Goal: Transaction & Acquisition: Subscribe to service/newsletter

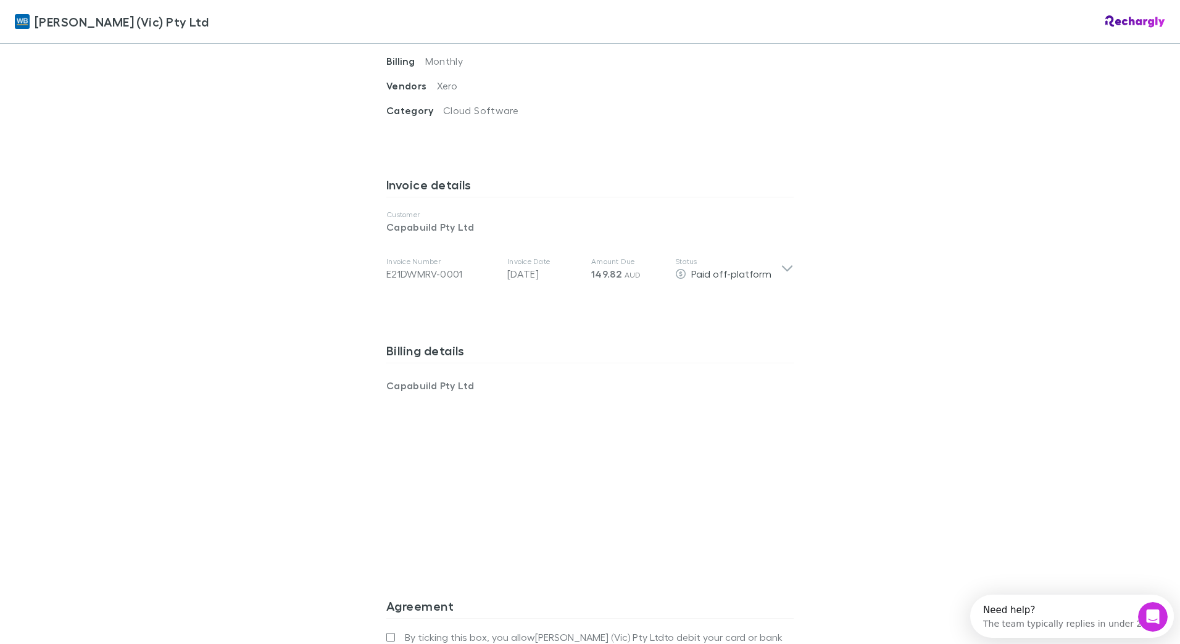
scroll to position [556, 0]
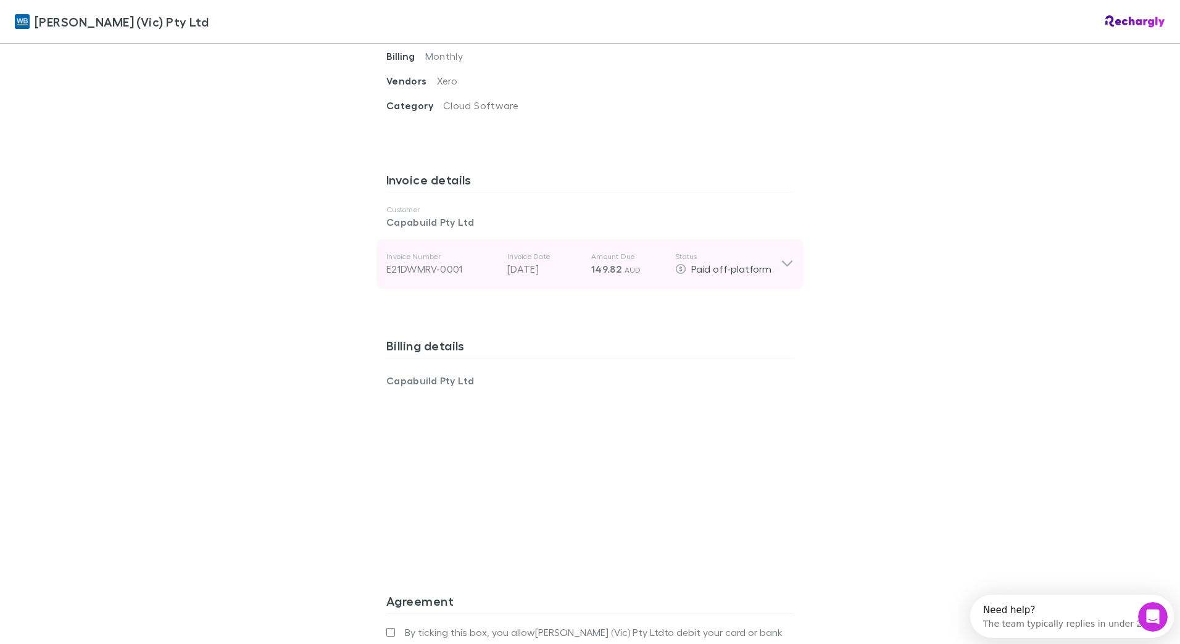
click at [781, 257] on icon at bounding box center [787, 264] width 13 height 15
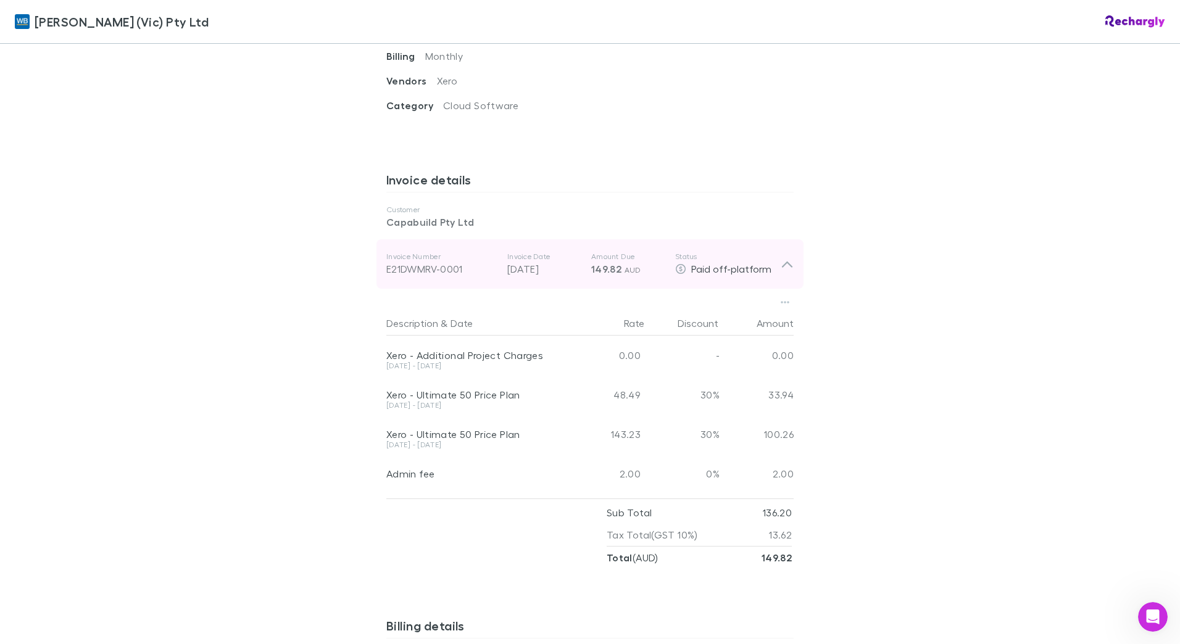
click at [781, 257] on icon at bounding box center [787, 264] width 13 height 15
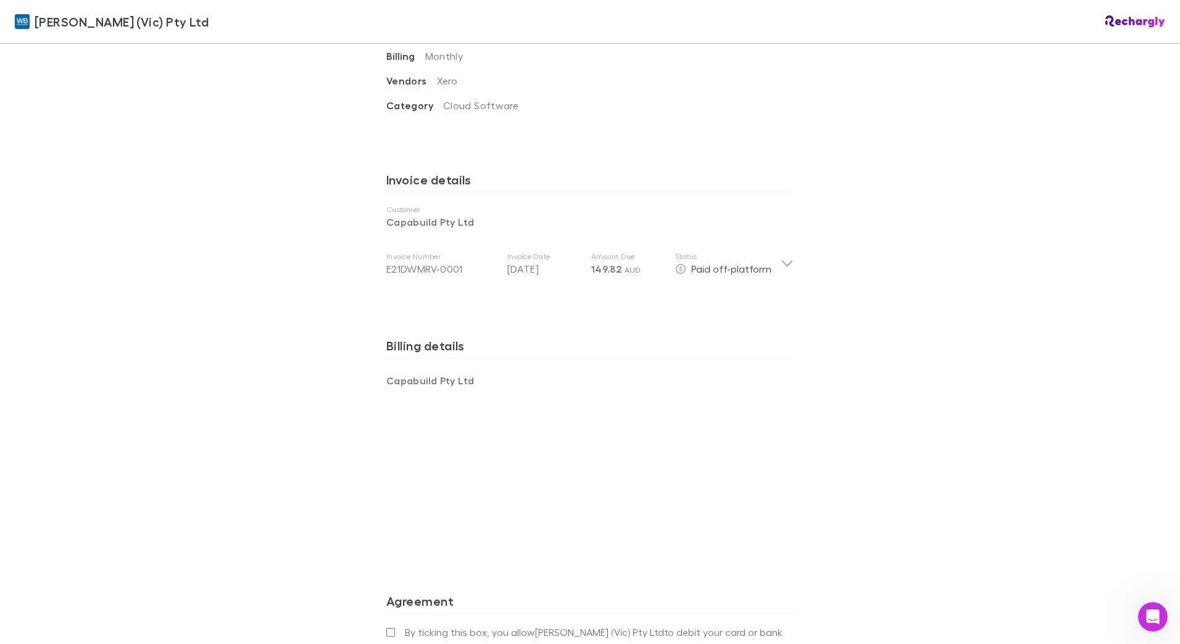
click at [925, 291] on div "[PERSON_NAME] (Vic) Pty Ltd [PERSON_NAME] (Vic) Pty Ltd Software subscriptions …" at bounding box center [590, 322] width 1180 height 644
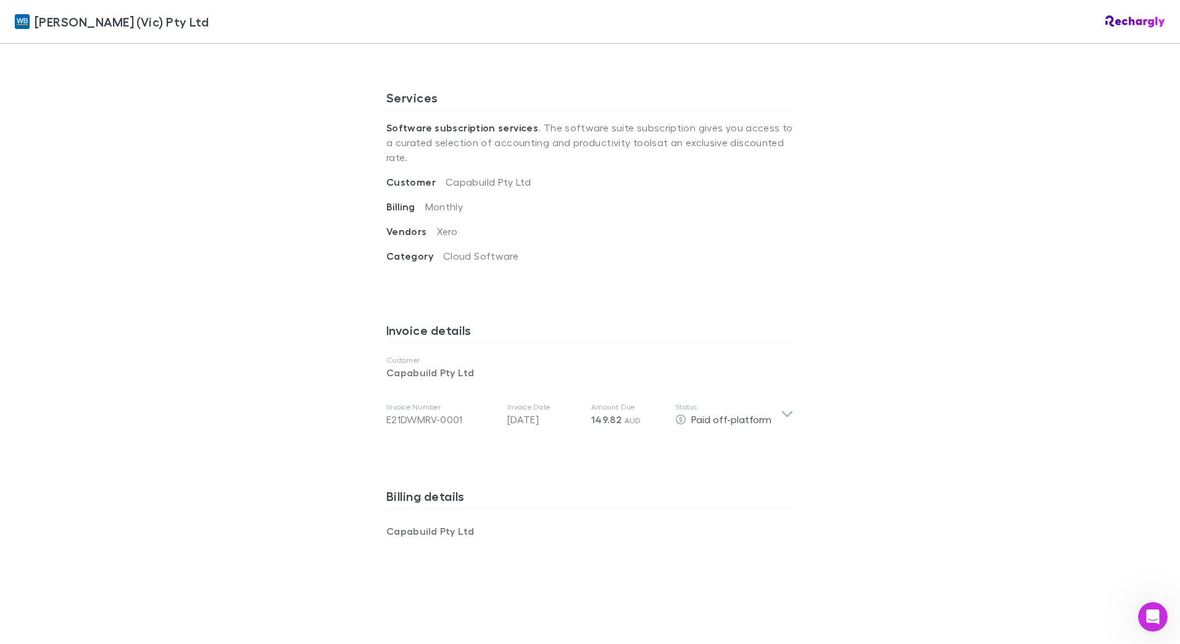
scroll to position [331, 0]
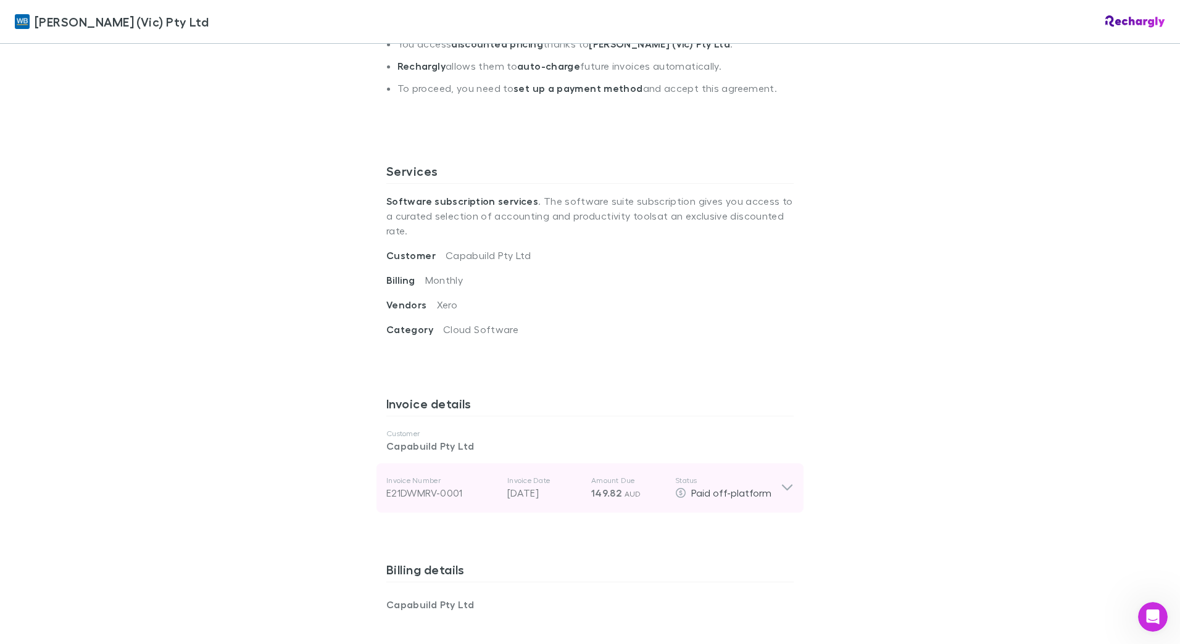
click at [683, 486] on div "Paid off-platform" at bounding box center [728, 493] width 106 height 15
click at [539, 476] on p "Invoice Date" at bounding box center [544, 481] width 74 height 10
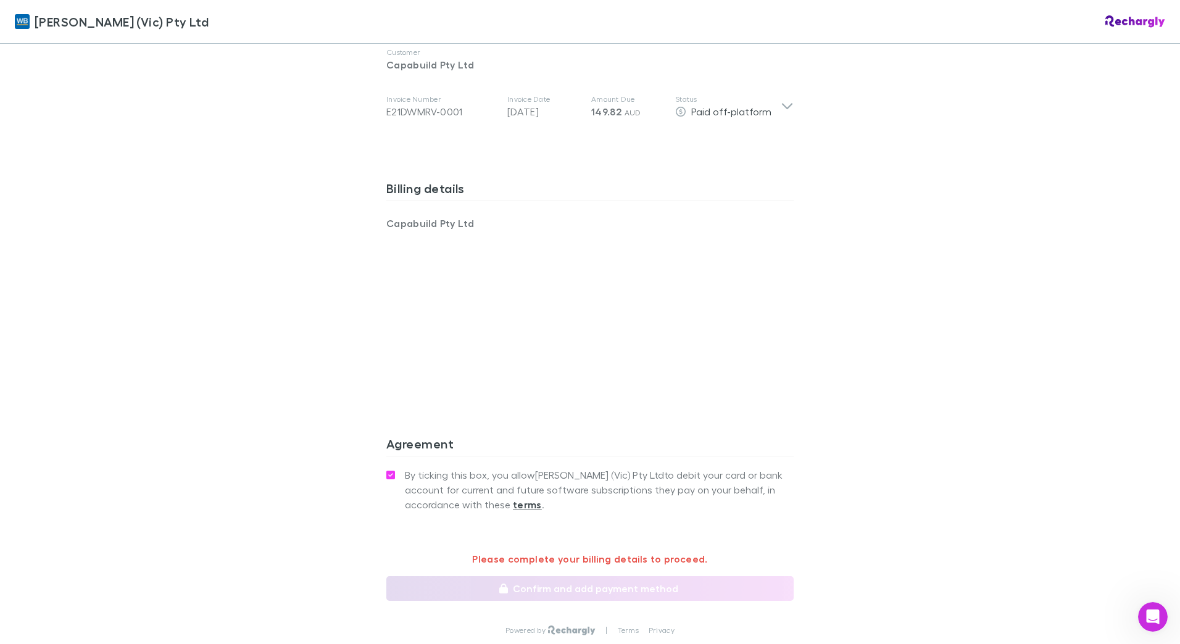
scroll to position [788, 0]
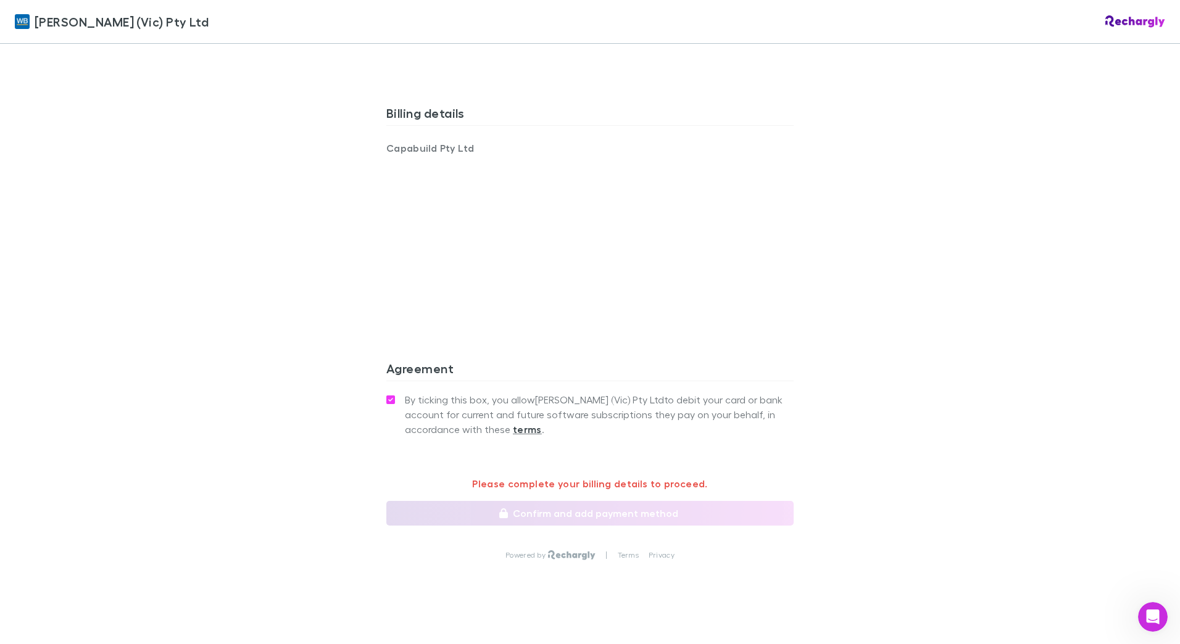
click at [268, 249] on div "[PERSON_NAME] (Vic) Pty Ltd [PERSON_NAME] (Vic) Pty Ltd Software subscriptions …" at bounding box center [590, 322] width 1180 height 644
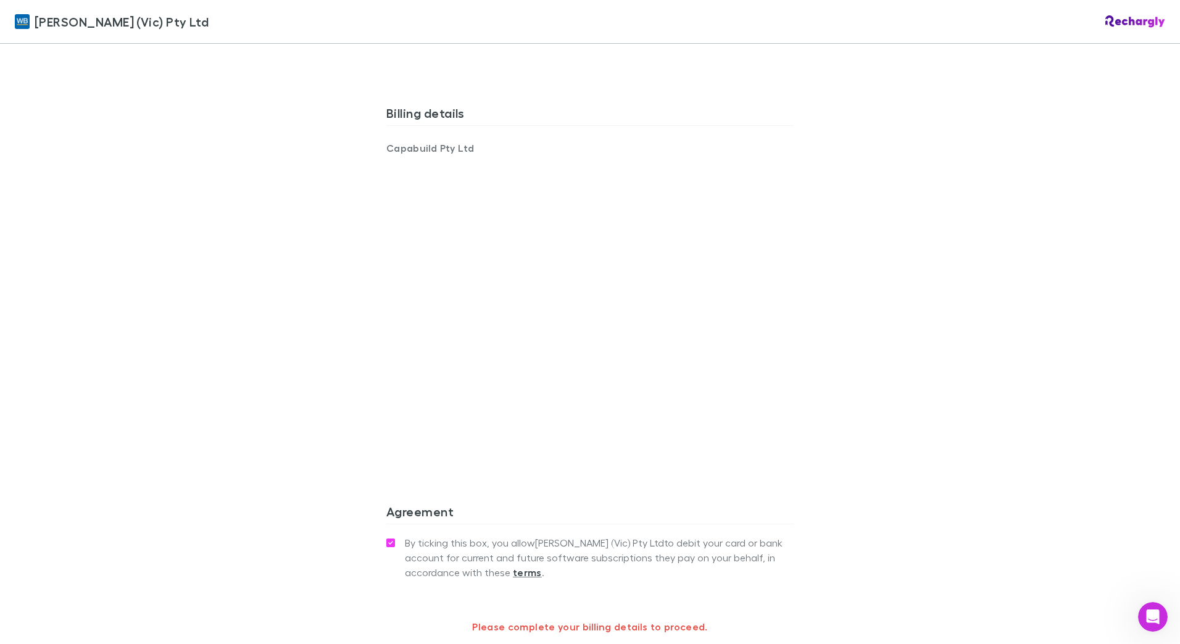
click at [287, 302] on div "[PERSON_NAME] (Vic) Pty Ltd [PERSON_NAME] (Vic) Pty Ltd Software subscriptions …" at bounding box center [590, 322] width 1180 height 644
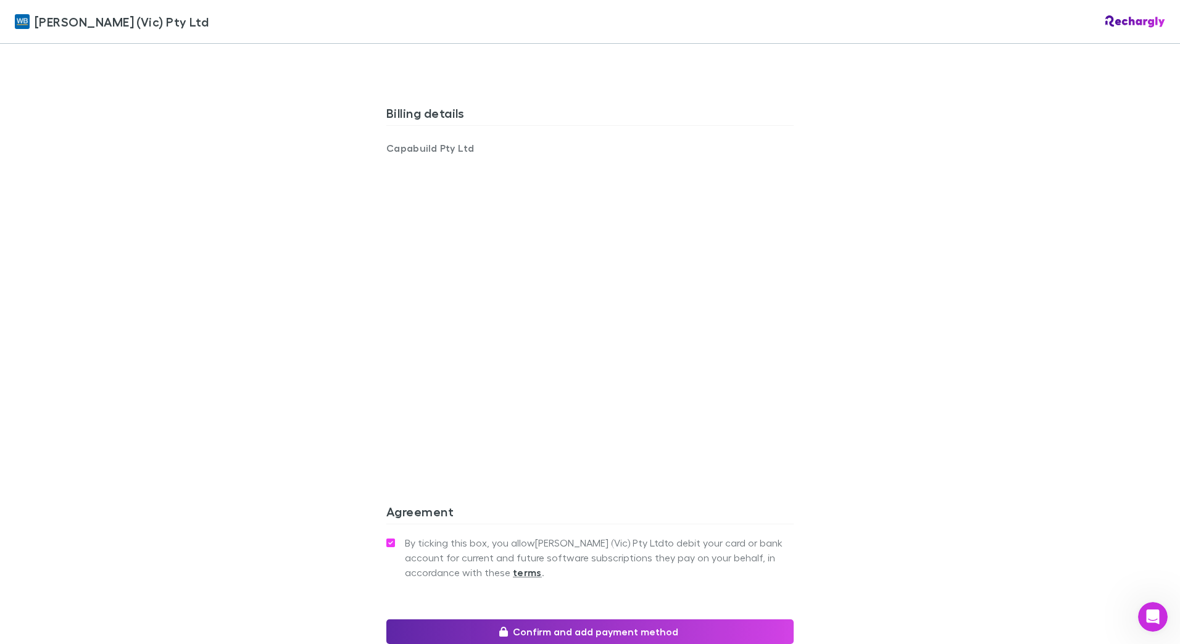
click at [289, 312] on div "[PERSON_NAME] (Vic) Pty Ltd [PERSON_NAME] (Vic) Pty Ltd Software subscriptions …" at bounding box center [590, 322] width 1180 height 644
click at [272, 320] on div "[PERSON_NAME] (Vic) Pty Ltd [PERSON_NAME] (Vic) Pty Ltd Software subscriptions …" at bounding box center [590, 322] width 1180 height 644
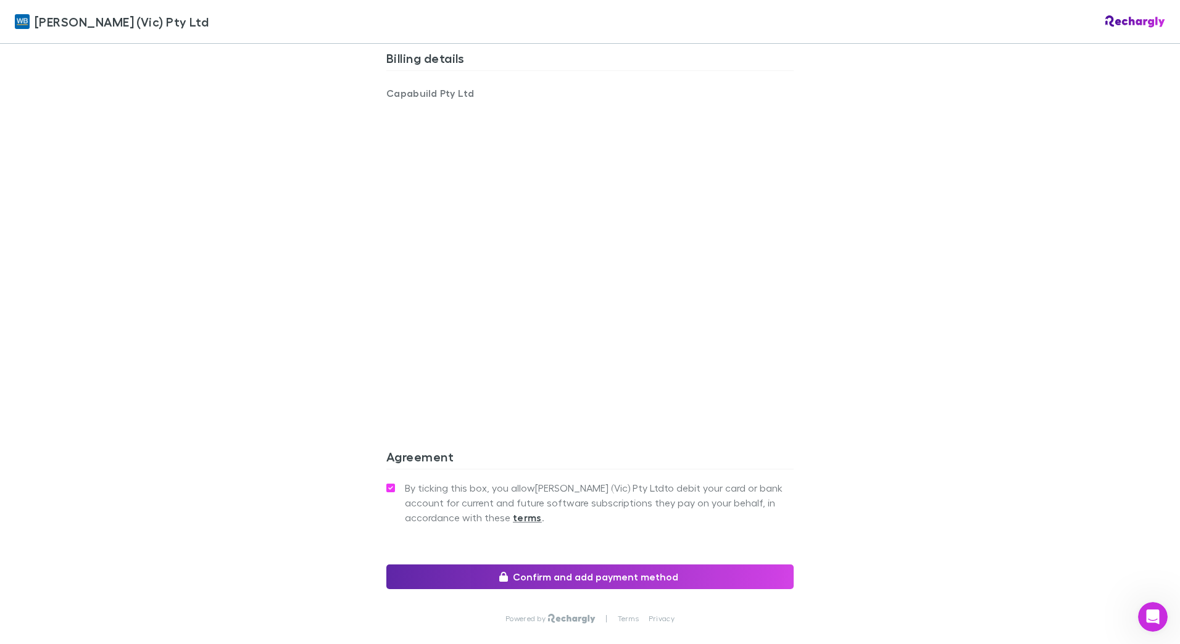
scroll to position [907, 0]
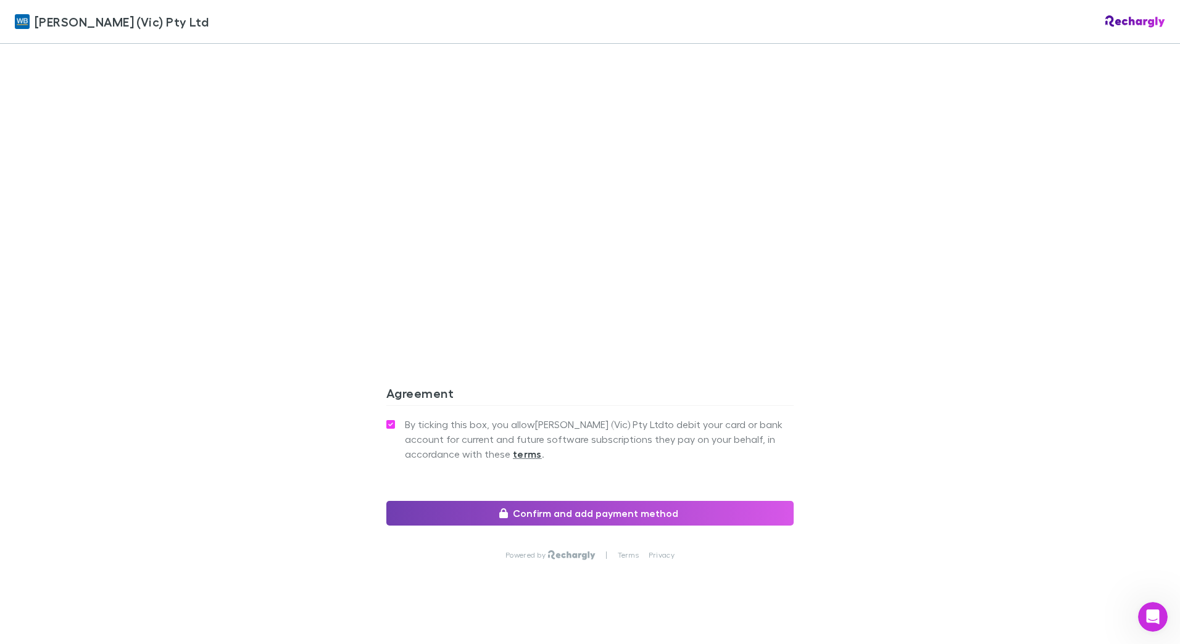
click at [535, 504] on button "Confirm and add payment method" at bounding box center [589, 513] width 407 height 25
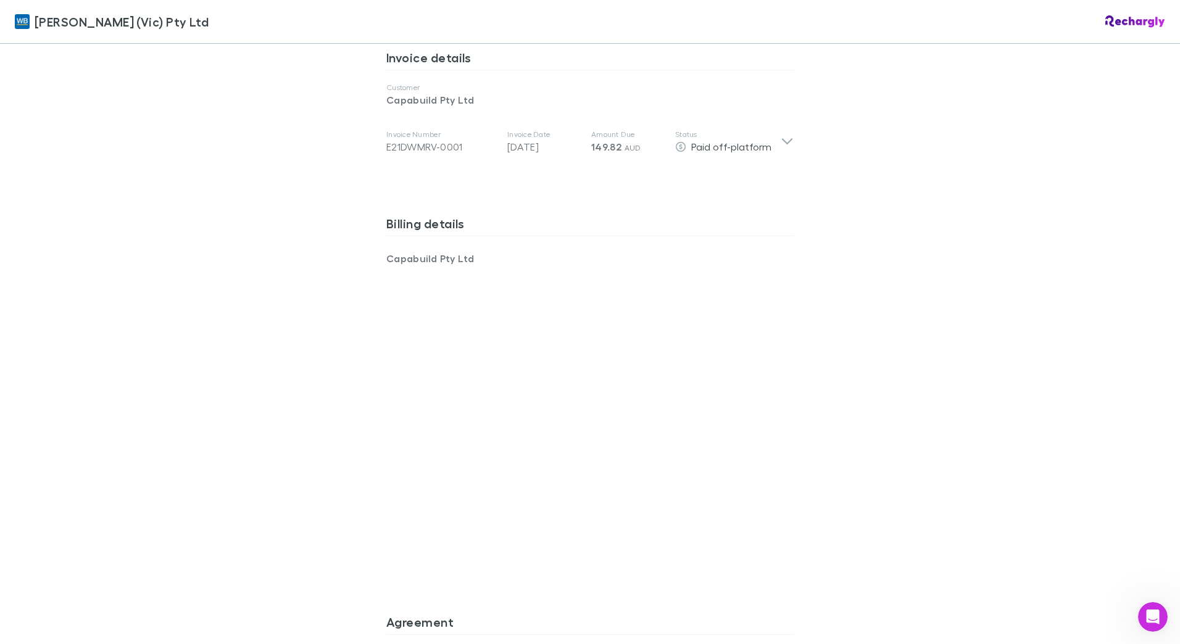
scroll to position [660, 0]
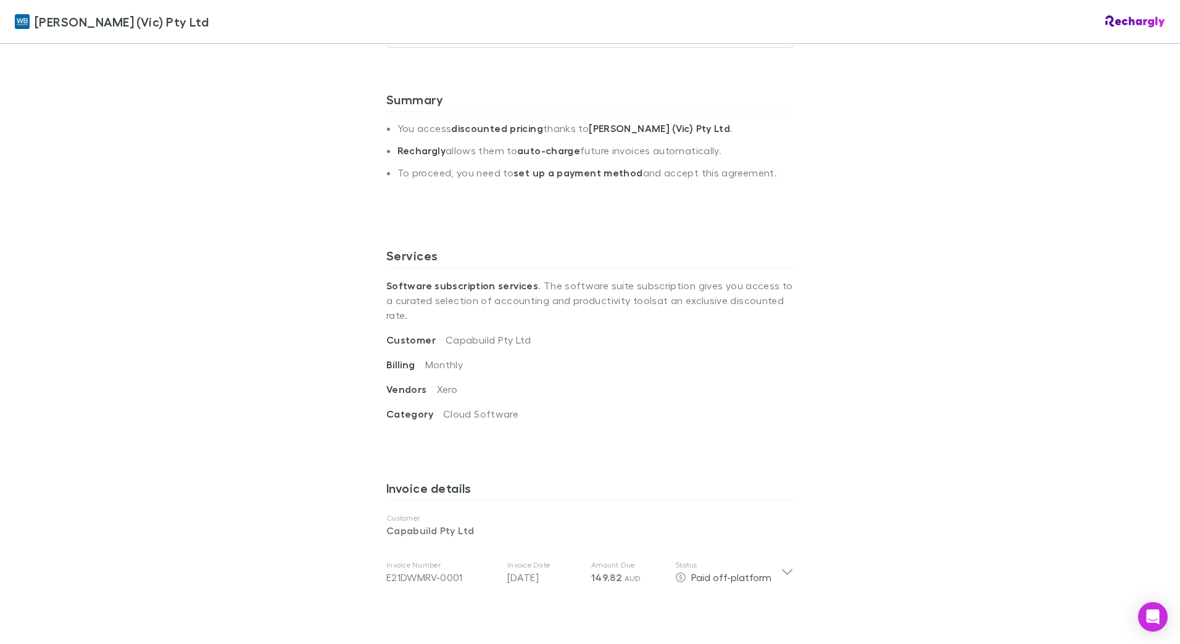
scroll to position [370, 0]
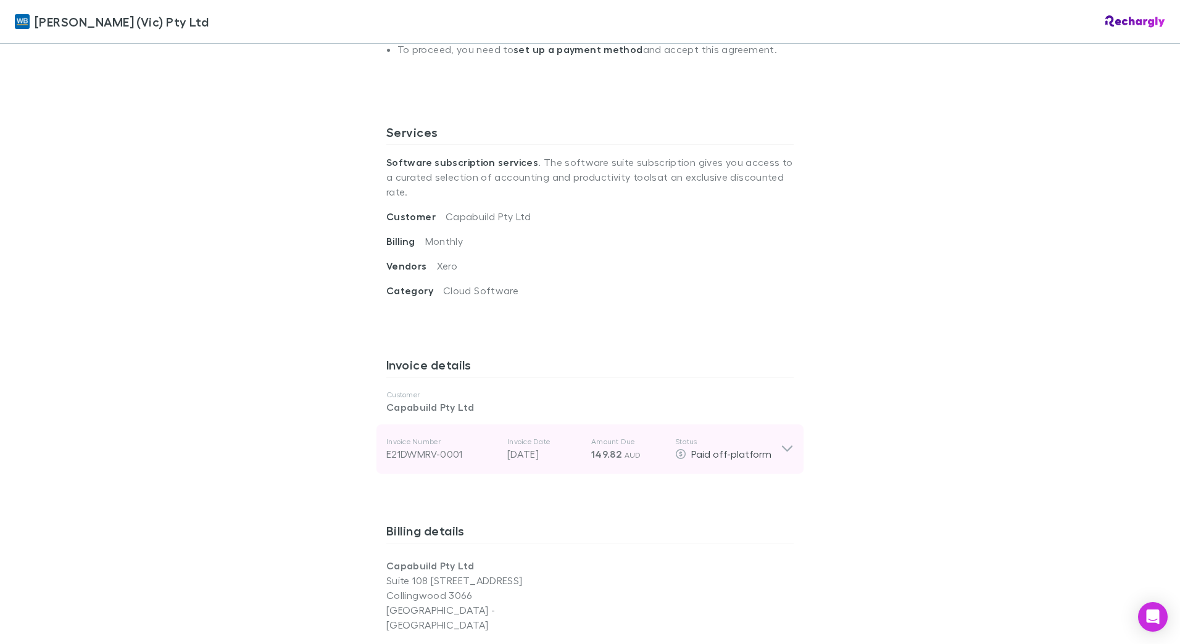
click at [781, 442] on icon at bounding box center [787, 449] width 13 height 15
click at [783, 447] on icon at bounding box center [787, 450] width 10 height 6
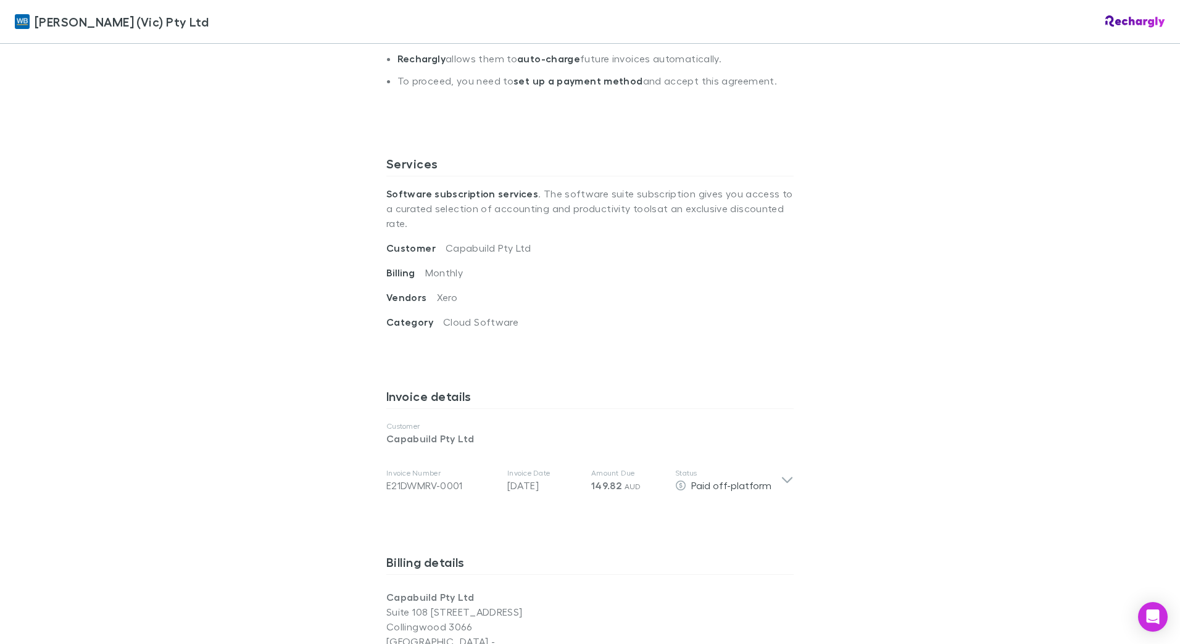
scroll to position [309, 0]
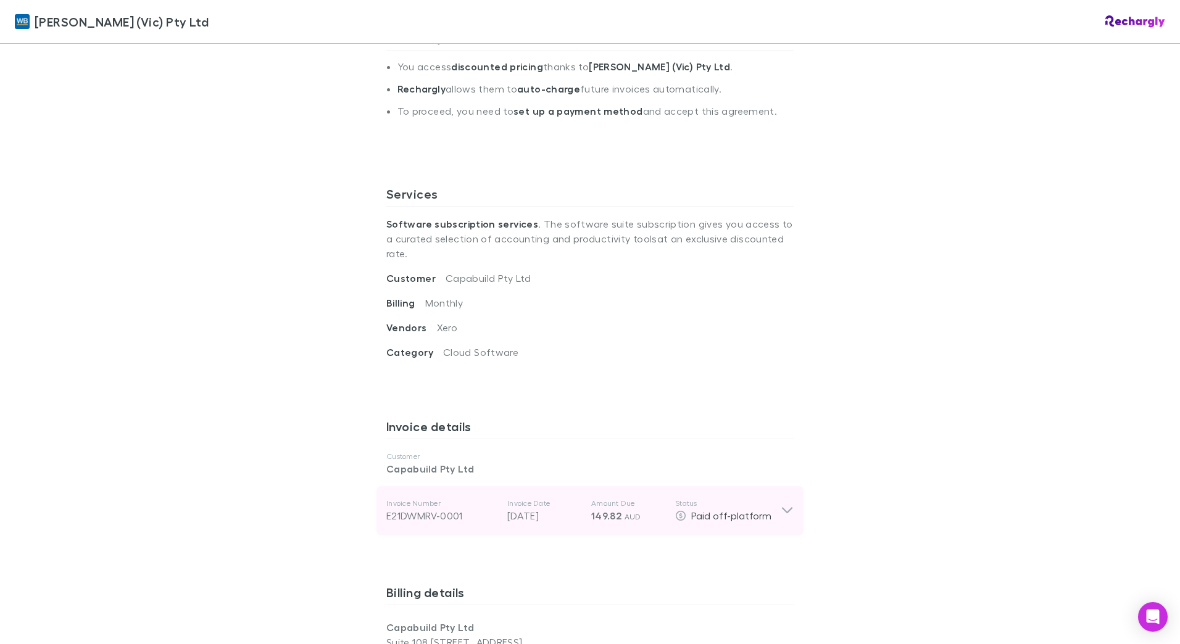
click at [781, 504] on icon at bounding box center [787, 511] width 13 height 15
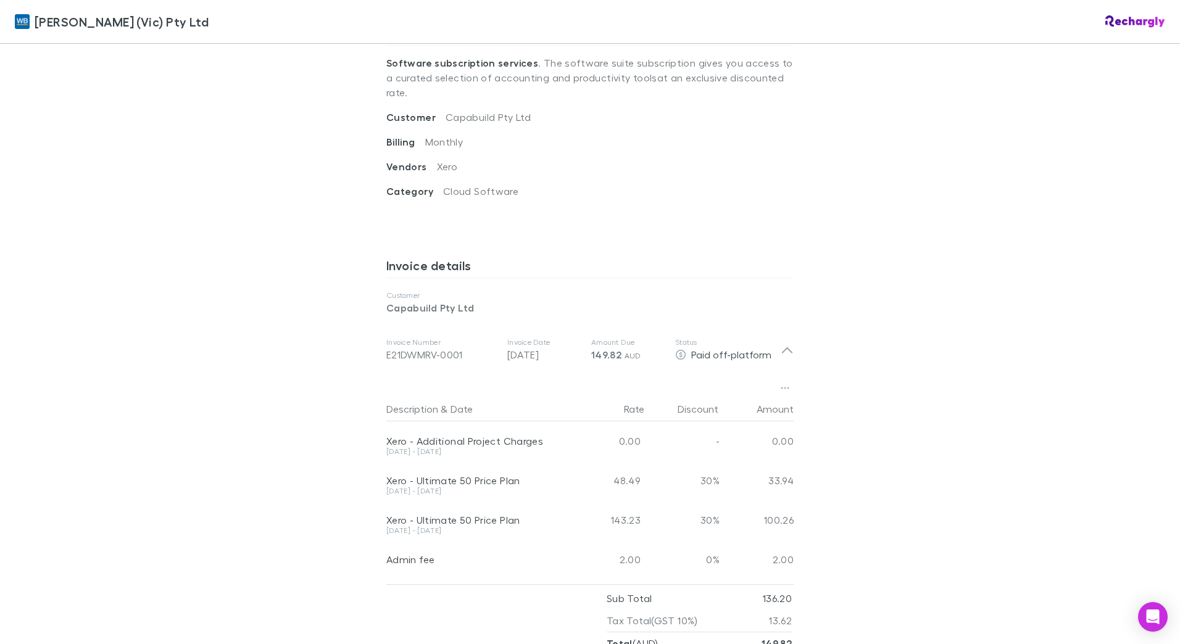
scroll to position [494, 0]
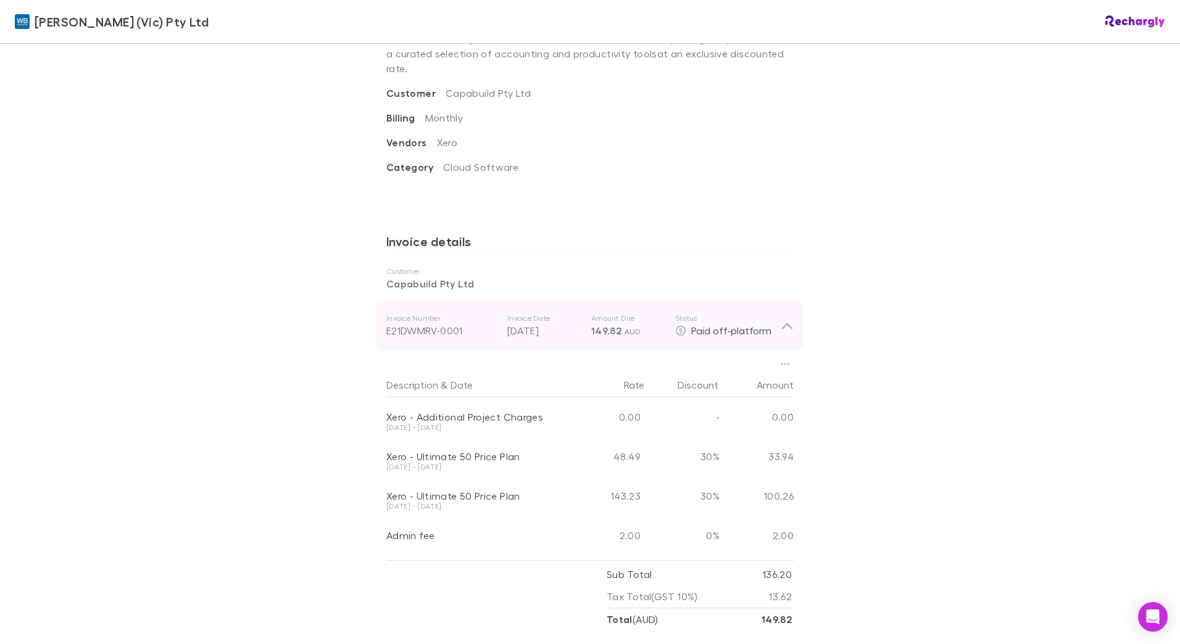
click at [781, 319] on icon at bounding box center [787, 326] width 13 height 15
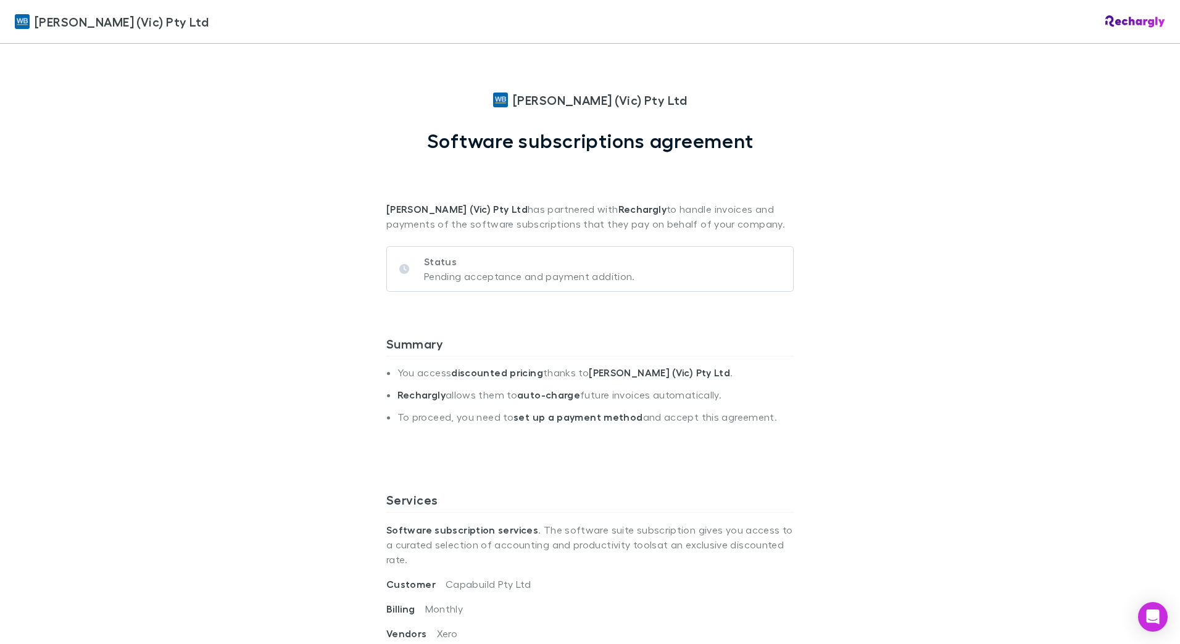
scroll to position [0, 0]
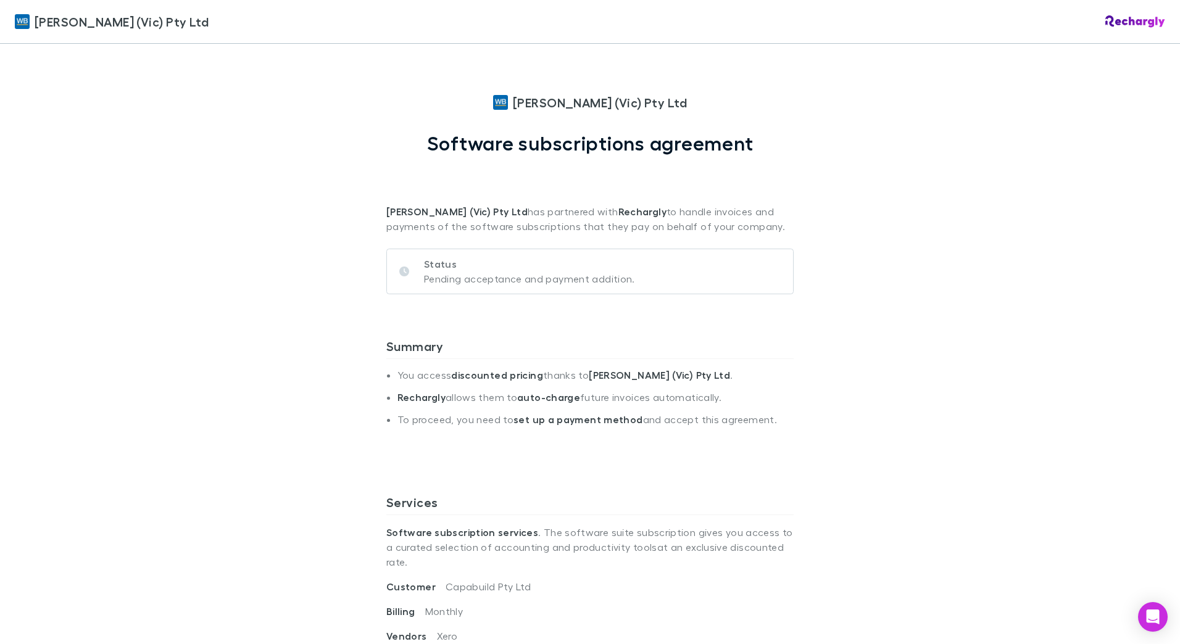
click at [970, 137] on div "[PERSON_NAME] (Vic) Pty Ltd [PERSON_NAME] (Vic) Pty Ltd Software subscriptions …" at bounding box center [590, 322] width 1180 height 644
